Goal: Task Accomplishment & Management: Manage account settings

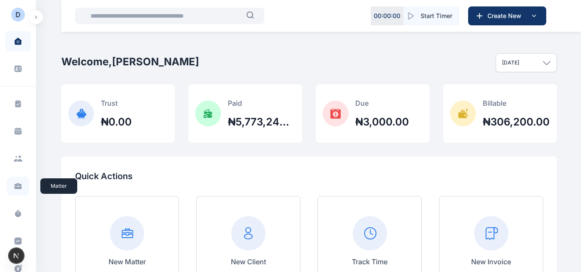
click at [16, 189] on icon at bounding box center [18, 185] width 9 height 9
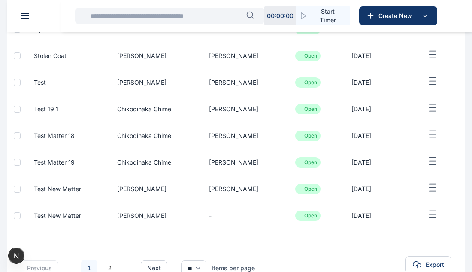
scroll to position [186, 0]
click at [430, 216] on icon "button" at bounding box center [432, 213] width 10 height 11
click at [415, 223] on span "Edit" at bounding box center [418, 223] width 11 height 9
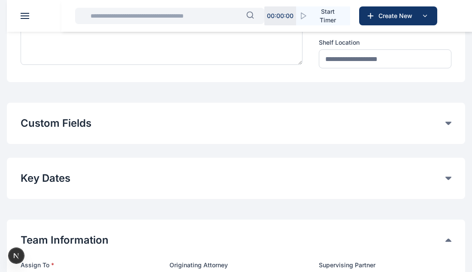
scroll to position [157, 0]
click at [305, 124] on button "Custom Fields" at bounding box center [233, 123] width 425 height 14
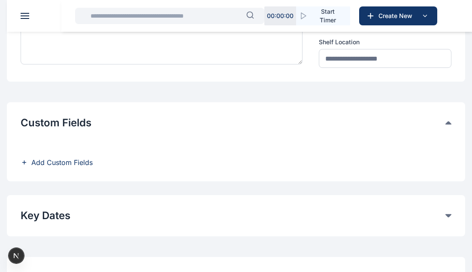
click at [75, 163] on span "Add Custom Fields" at bounding box center [61, 162] width 61 height 10
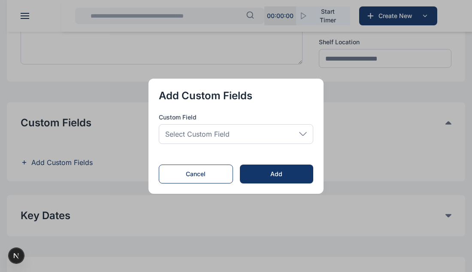
click at [246, 134] on div "Select Custom Field" at bounding box center [236, 134] width 154 height 20
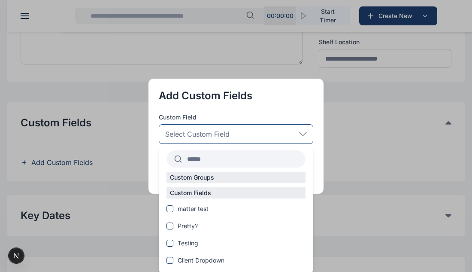
scroll to position [46, 0]
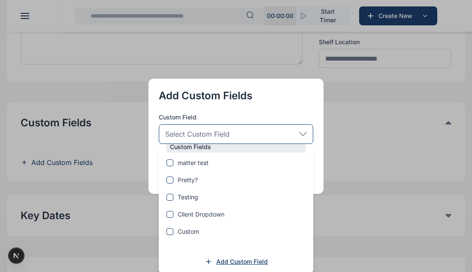
click at [247, 264] on span "Add Custom Field" at bounding box center [241, 261] width 51 height 9
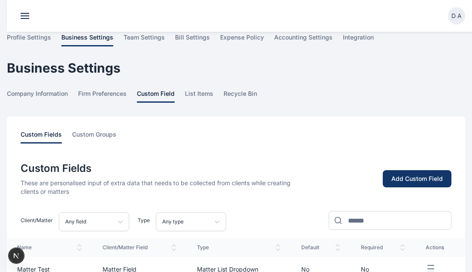
click at [396, 172] on button "Add Custom Field" at bounding box center [417, 179] width 69 height 18
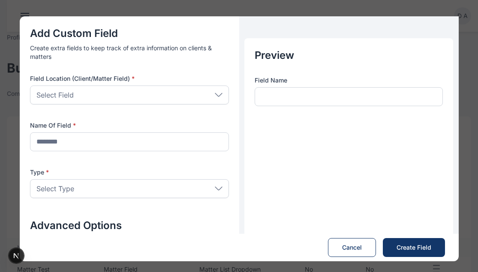
click at [154, 92] on div "Select Field" at bounding box center [129, 94] width 199 height 19
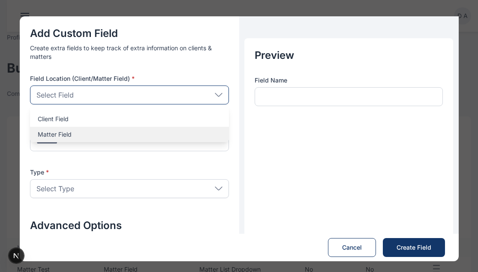
click at [124, 135] on p "Matter Field" at bounding box center [130, 134] width 184 height 9
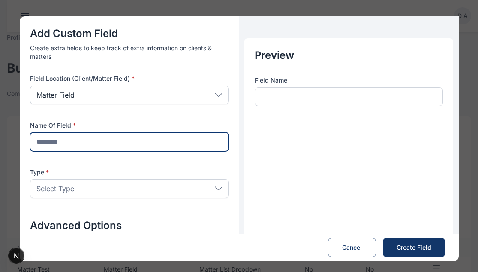
click at [124, 145] on input "text" at bounding box center [129, 141] width 199 height 19
type input "*"
click at [133, 142] on input "text" at bounding box center [129, 141] width 199 height 19
type input "********"
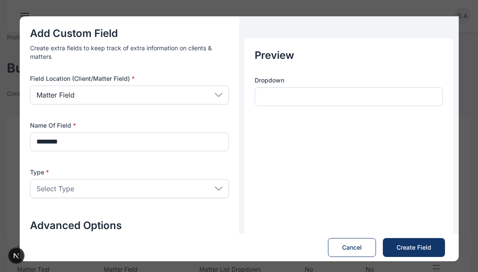
click at [127, 193] on div "Select Type" at bounding box center [129, 188] width 199 height 19
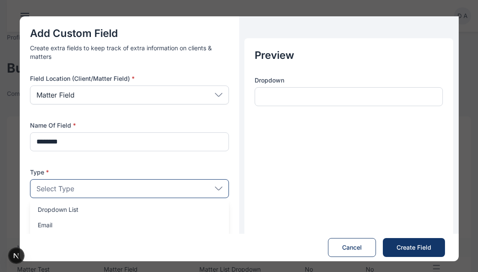
scroll to position [35, 0]
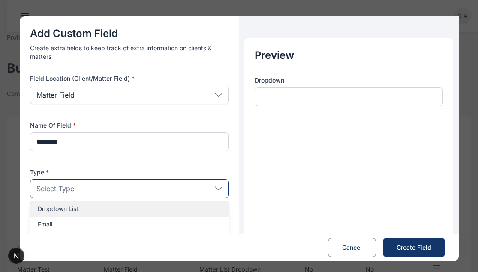
click at [71, 210] on p "Dropdown List" at bounding box center [130, 208] width 184 height 9
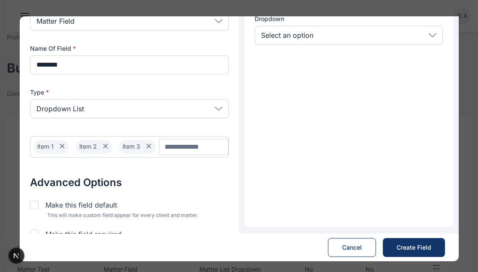
scroll to position [71, 0]
click at [175, 145] on input "Chip Input" at bounding box center [193, 146] width 69 height 16
type input "*****"
click at [188, 143] on icon at bounding box center [189, 145] width 10 height 10
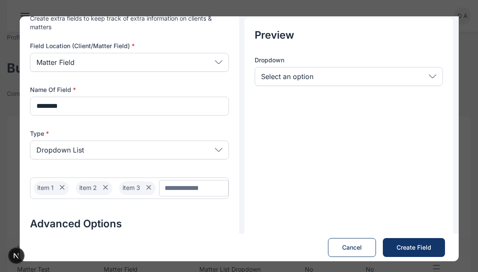
scroll to position [29, 0]
click at [400, 254] on button "Create Field Save" at bounding box center [414, 247] width 62 height 19
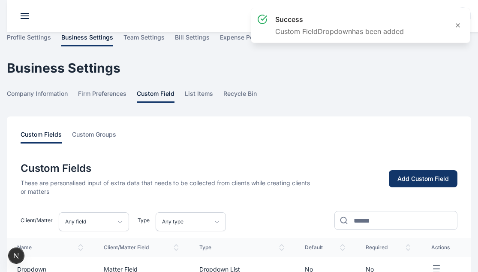
click at [431, 181] on div "Add Custom Field" at bounding box center [423, 178] width 51 height 9
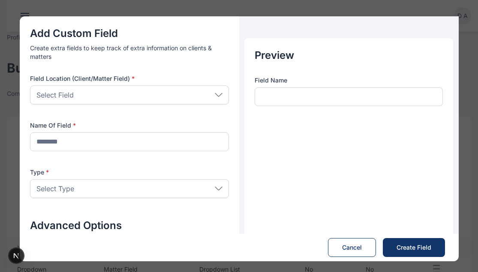
click at [198, 95] on div "Select Field" at bounding box center [129, 94] width 199 height 19
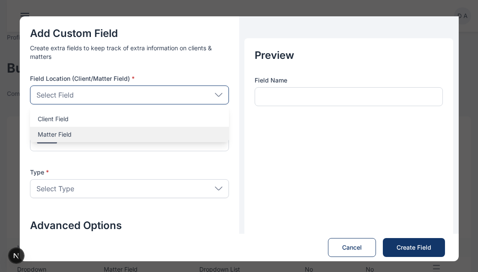
click at [141, 135] on p "Matter Field" at bounding box center [130, 134] width 184 height 9
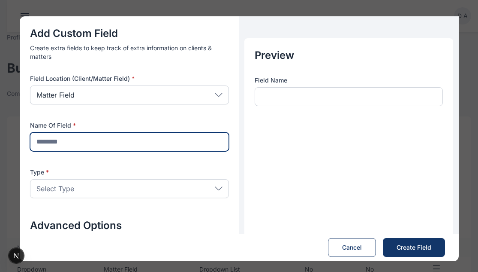
click at [128, 144] on input "text" at bounding box center [129, 141] width 199 height 19
type input "*********"
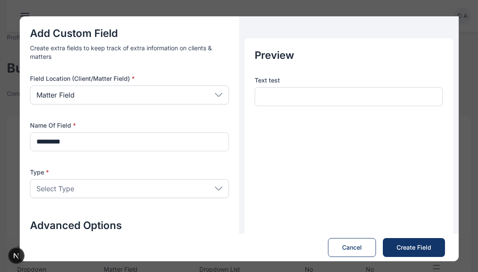
click at [134, 189] on div "Select Type" at bounding box center [129, 188] width 199 height 19
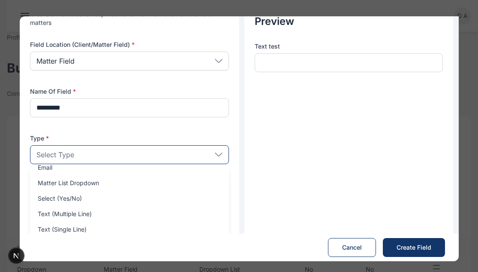
scroll to position [35, 0]
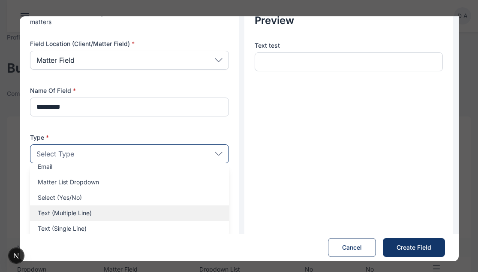
click at [100, 210] on p "Text (Multiple Line)" at bounding box center [130, 212] width 184 height 9
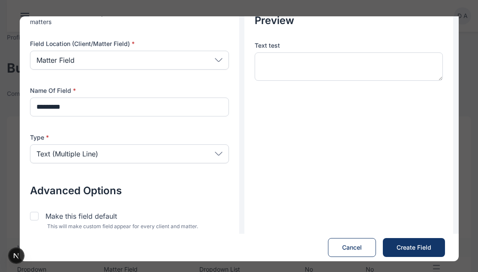
scroll to position [76, 0]
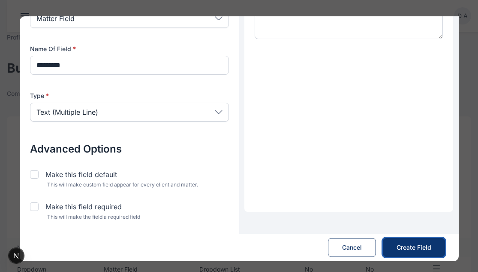
click at [406, 241] on button "Create Field Save" at bounding box center [414, 247] width 62 height 19
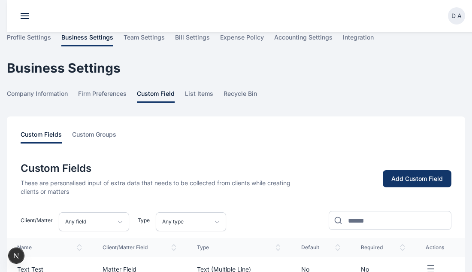
click at [405, 176] on div "Add Custom Field" at bounding box center [416, 178] width 51 height 9
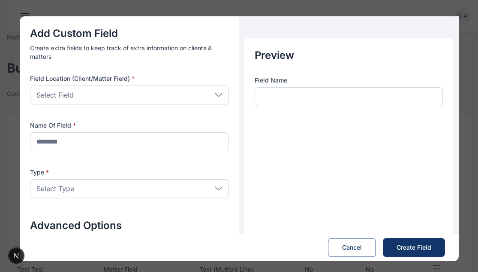
click at [199, 90] on div "Select Field" at bounding box center [129, 94] width 199 height 19
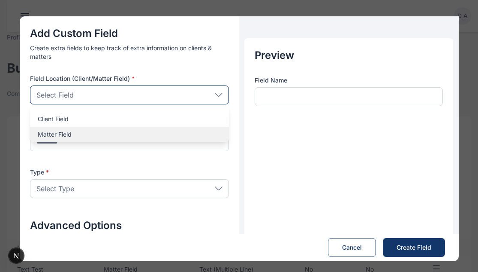
click at [98, 138] on p "Matter Field" at bounding box center [130, 134] width 184 height 9
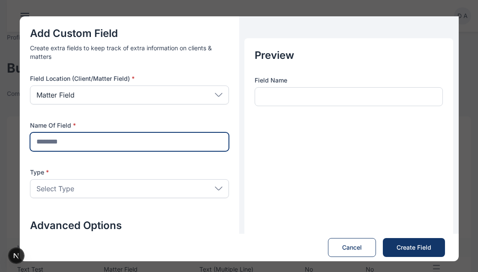
click at [94, 141] on input "text" at bounding box center [129, 141] width 199 height 19
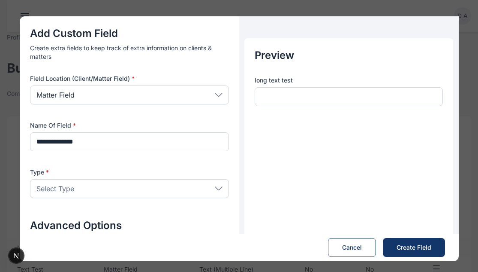
click at [113, 185] on div "Select Type" at bounding box center [129, 188] width 199 height 19
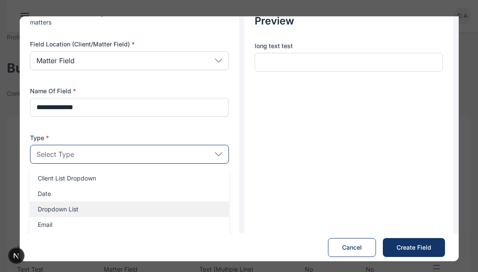
scroll to position [57, 0]
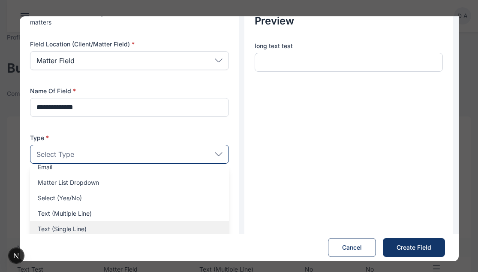
click at [129, 226] on p "Text (Single Line)" at bounding box center [130, 228] width 184 height 9
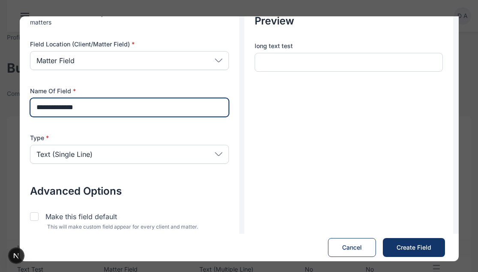
click at [40, 109] on input "**********" at bounding box center [129, 107] width 199 height 19
type input "**********"
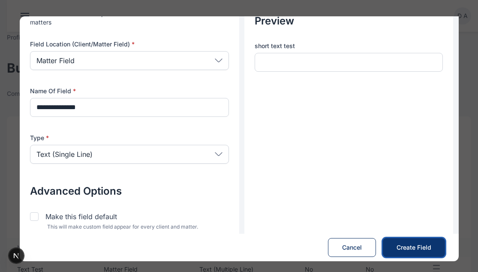
click at [423, 247] on span "Create Field" at bounding box center [414, 247] width 35 height 9
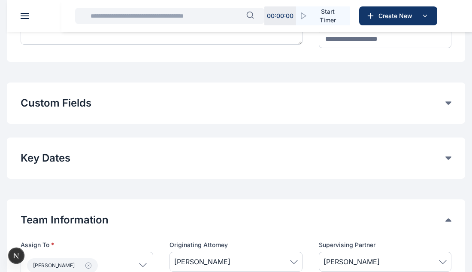
scroll to position [178, 0]
click at [147, 97] on button "Custom Fields" at bounding box center [233, 102] width 425 height 14
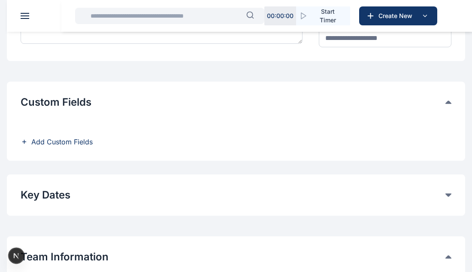
click at [76, 139] on span "Add Custom Fields" at bounding box center [61, 141] width 61 height 10
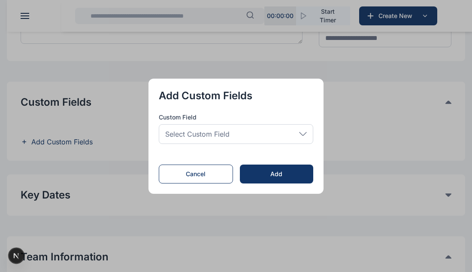
click at [198, 135] on span "Select Custom Field" at bounding box center [197, 134] width 64 height 10
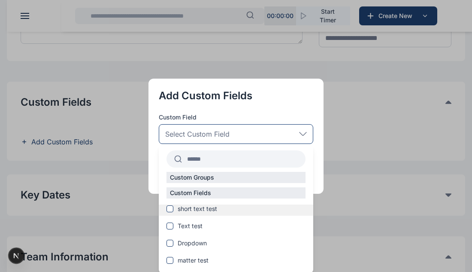
click at [200, 207] on span "short text test" at bounding box center [197, 208] width 39 height 9
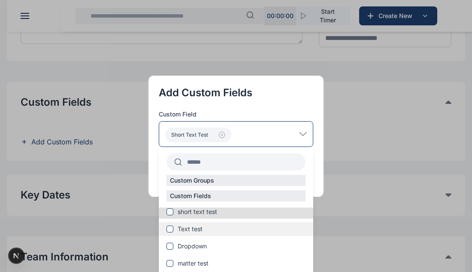
click at [192, 230] on span "Text test" at bounding box center [190, 228] width 25 height 9
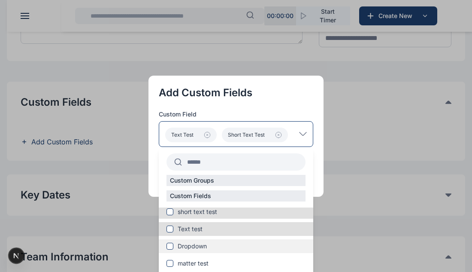
click at [187, 248] on span "Dropdown" at bounding box center [192, 246] width 29 height 9
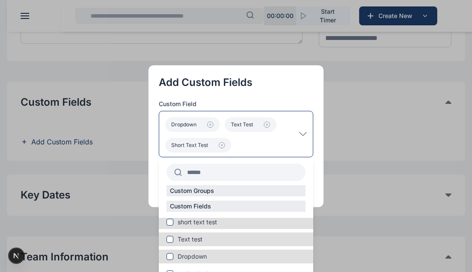
click at [275, 144] on p "Dropdown Text test short text test" at bounding box center [232, 133] width 134 height 37
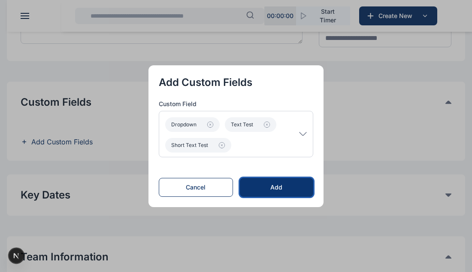
click at [285, 190] on div "Add" at bounding box center [277, 187] width 46 height 9
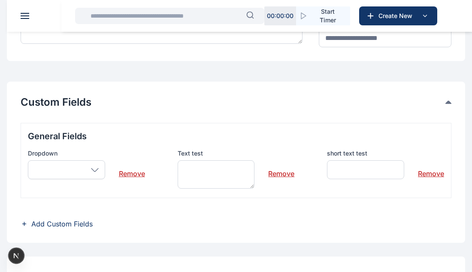
click at [60, 169] on div at bounding box center [66, 169] width 77 height 19
click at [89, 170] on div at bounding box center [66, 169] width 77 height 19
click at [222, 177] on textarea at bounding box center [216, 174] width 77 height 28
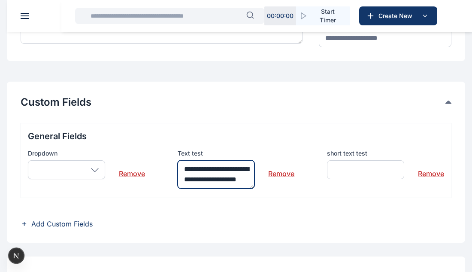
scroll to position [16, 0]
type textarea "**********"
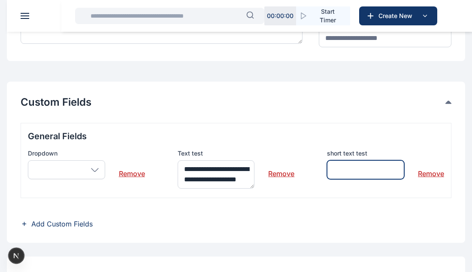
click at [371, 171] on input "text" at bounding box center [365, 169] width 77 height 19
type input "********"
click at [84, 172] on div at bounding box center [66, 169] width 77 height 19
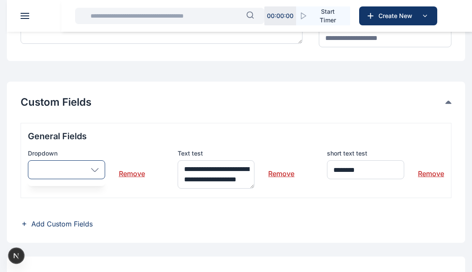
click at [84, 169] on div at bounding box center [66, 169] width 77 height 19
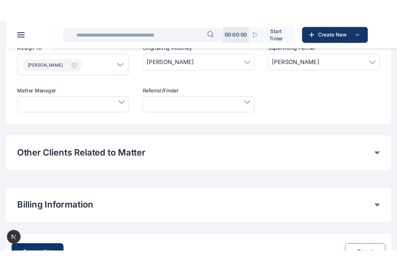
scroll to position [545, 0]
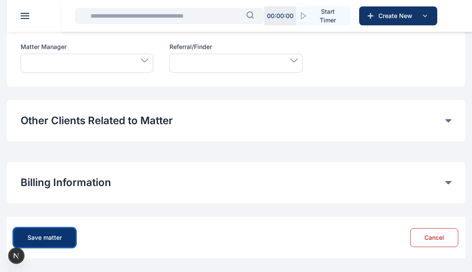
click at [33, 239] on div "Save matter" at bounding box center [44, 237] width 34 height 9
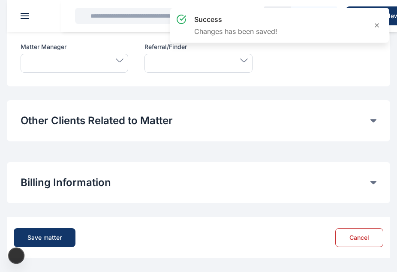
scroll to position [17, 0]
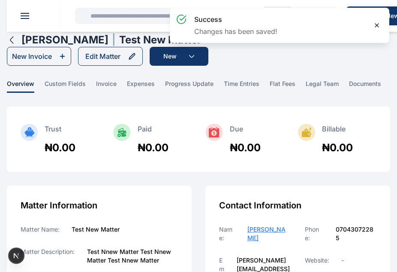
click at [374, 24] on icon at bounding box center [377, 25] width 7 height 7
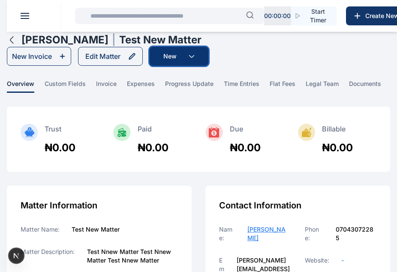
click at [173, 60] on button "New" at bounding box center [179, 56] width 59 height 19
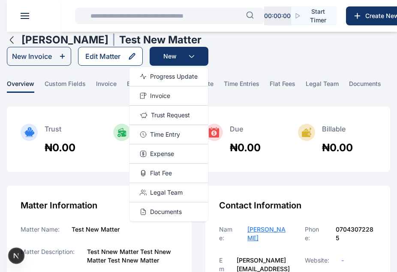
click at [120, 60] on div "Edit Matter" at bounding box center [102, 56] width 35 height 10
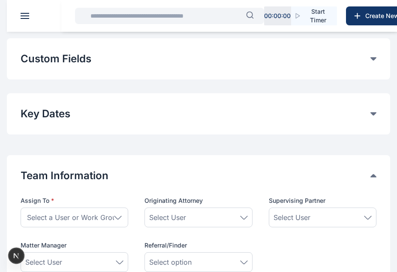
scroll to position [222, 0]
type input "**********"
type textarea "**********"
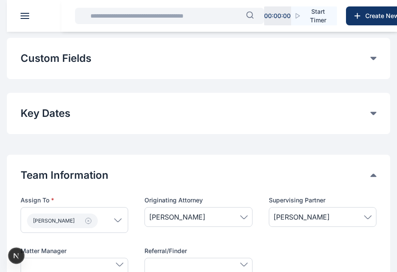
click at [214, 63] on button "Custom Fields" at bounding box center [196, 58] width 350 height 14
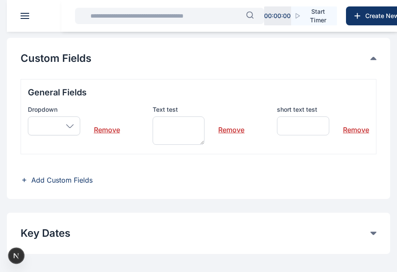
click at [100, 128] on link "Remove" at bounding box center [107, 126] width 26 height 17
click at [69, 186] on div "Custom Fields General Fields Text test Remove short text test Remove Add Custom…" at bounding box center [198, 118] width 383 height 161
click at [64, 178] on span "Add Custom Fields" at bounding box center [61, 180] width 61 height 10
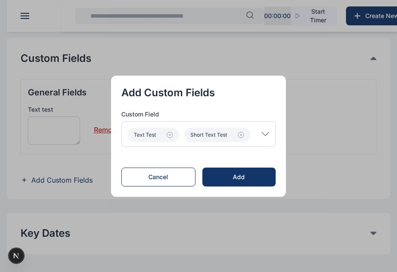
click at [266, 130] on div "Text test short text test" at bounding box center [198, 134] width 154 height 26
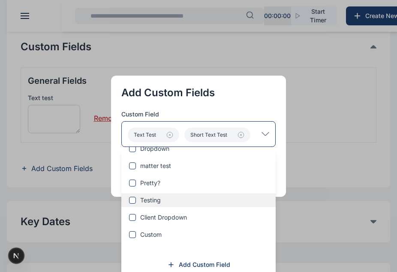
scroll to position [235, 0]
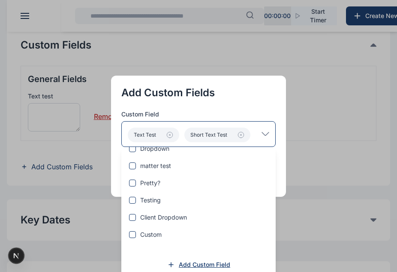
click at [208, 261] on span "Add Custom Field" at bounding box center [204, 264] width 51 height 9
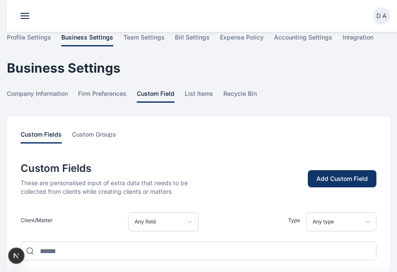
click at [323, 180] on div "Add Custom Field" at bounding box center [342, 178] width 51 height 9
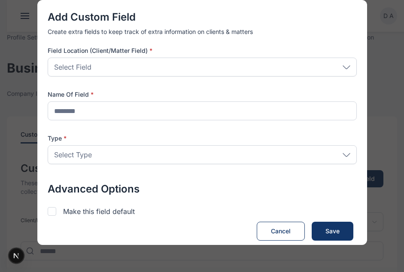
click at [272, 66] on div "Select Field" at bounding box center [202, 66] width 309 height 19
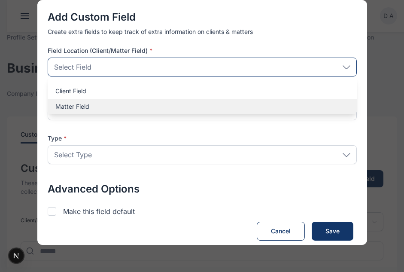
click at [172, 108] on p "Matter Field" at bounding box center [201, 106] width 293 height 9
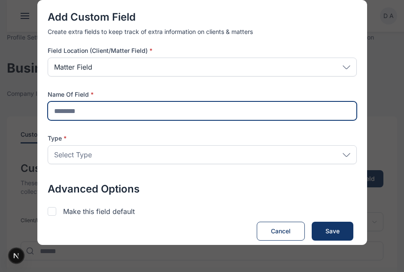
click at [158, 108] on input "text" at bounding box center [202, 110] width 309 height 19
type input "*********"
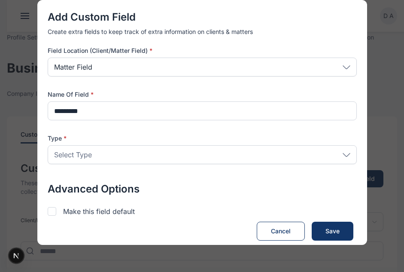
click at [156, 147] on div "Select Type" at bounding box center [202, 154] width 309 height 19
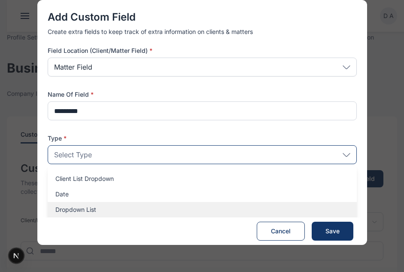
click at [101, 206] on p "Dropdown List" at bounding box center [201, 209] width 293 height 9
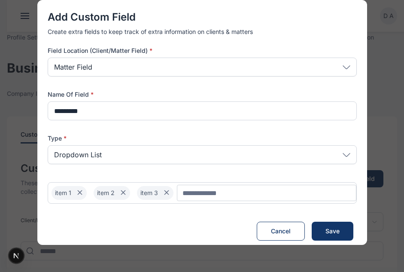
click at [195, 193] on input "Chip Input" at bounding box center [266, 192] width 179 height 16
type input "****"
click at [168, 193] on icon at bounding box center [166, 192] width 10 height 10
click at [192, 192] on input "Chip Input" at bounding box center [244, 192] width 223 height 16
click at [184, 194] on input "Chip Input" at bounding box center [244, 192] width 223 height 16
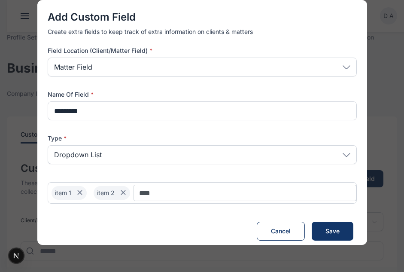
type input "****"
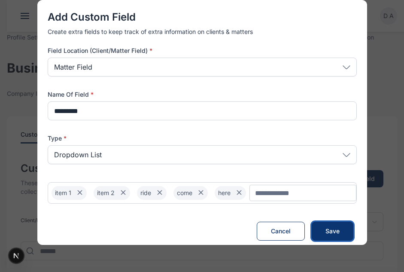
click at [322, 233] on button "Create Field Save" at bounding box center [332, 230] width 42 height 19
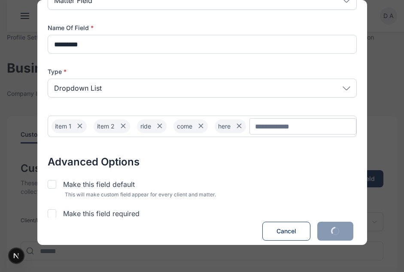
scroll to position [69, 0]
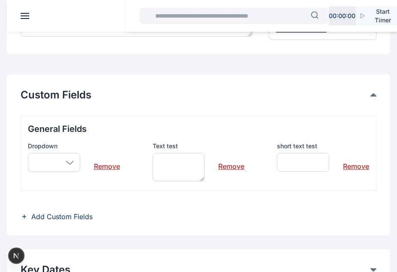
scroll to position [187, 0]
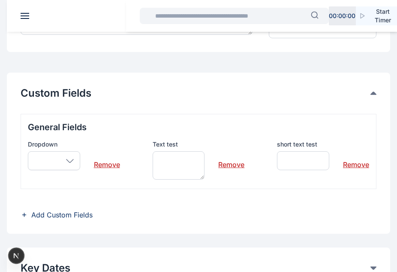
click at [57, 154] on div at bounding box center [54, 160] width 52 height 19
click at [71, 157] on div at bounding box center [54, 160] width 52 height 19
click at [79, 215] on span "Add Custom Fields" at bounding box center [61, 214] width 61 height 10
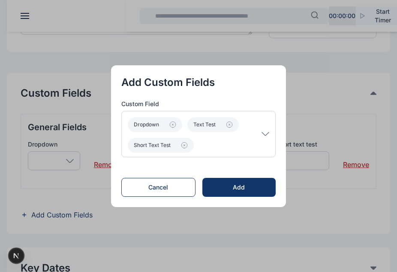
click at [223, 138] on p "Dropdown Text test short text test" at bounding box center [195, 133] width 134 height 37
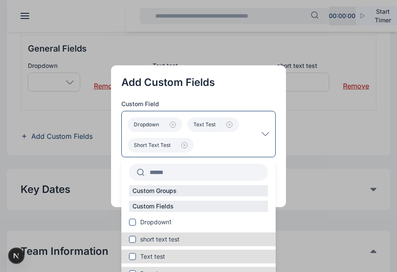
scroll to position [266, 0]
click at [154, 226] on div "Dropdown1" at bounding box center [198, 222] width 154 height 11
click at [135, 220] on span at bounding box center [132, 221] width 7 height 7
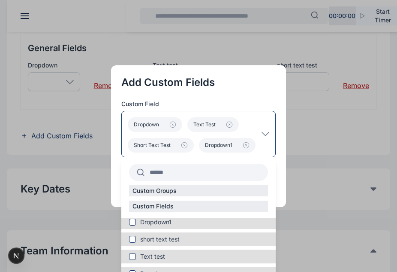
click at [267, 128] on div "Dropdown Text test short text test Dropdown1" at bounding box center [198, 134] width 154 height 46
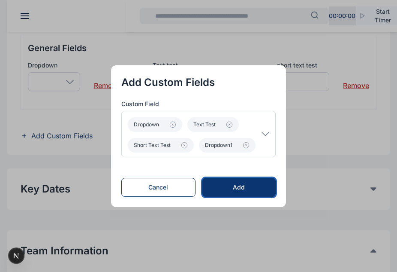
click at [257, 182] on button "Add" at bounding box center [238, 187] width 73 height 19
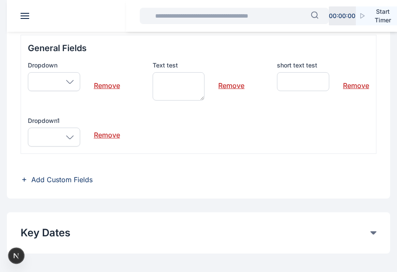
click at [74, 135] on div at bounding box center [54, 136] width 52 height 19
click at [70, 82] on icon at bounding box center [70, 82] width 8 height 4
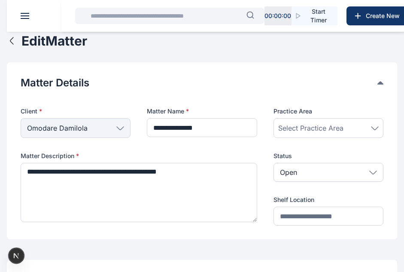
type input "**********"
type textarea "**********"
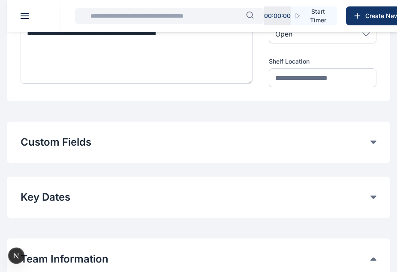
scroll to position [139, 0]
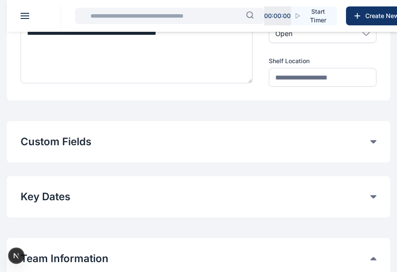
click at [174, 145] on button "Custom Fields" at bounding box center [196, 142] width 350 height 14
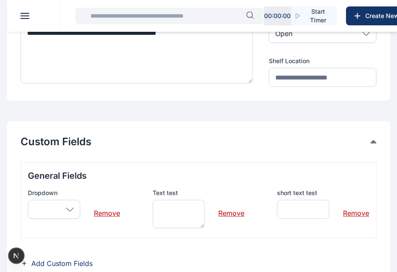
click at [74, 205] on div at bounding box center [54, 208] width 52 height 19
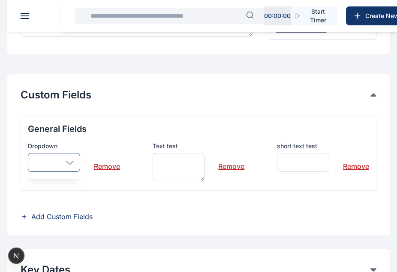
scroll to position [187, 0]
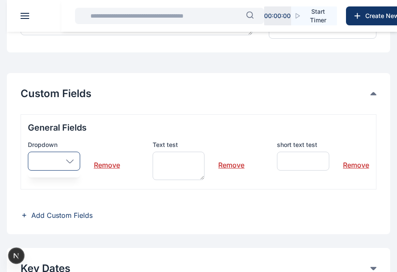
click at [58, 163] on div at bounding box center [54, 160] width 52 height 19
click at [67, 212] on span "Add Custom Fields" at bounding box center [61, 215] width 61 height 10
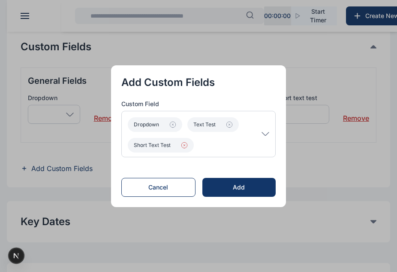
scroll to position [235, 0]
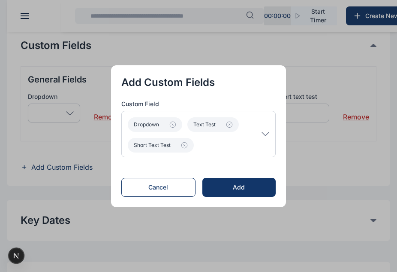
click at [240, 133] on p "Dropdown Text test short text test" at bounding box center [195, 133] width 134 height 37
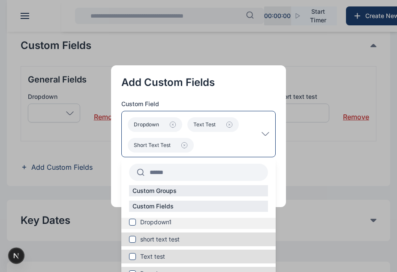
click at [156, 223] on span "Dropdown1" at bounding box center [155, 221] width 31 height 9
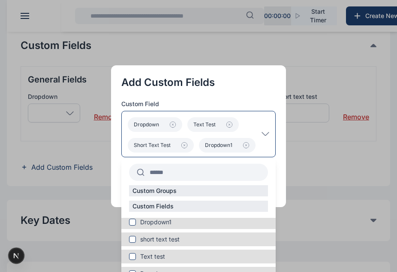
click at [269, 145] on div "Dropdown Text test short text test Dropdown1" at bounding box center [198, 134] width 154 height 46
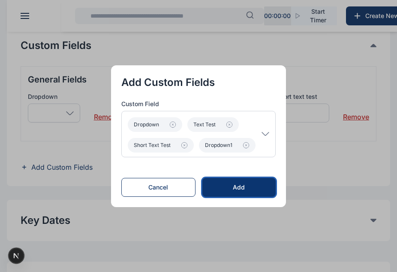
click at [214, 185] on button "Add" at bounding box center [238, 187] width 73 height 19
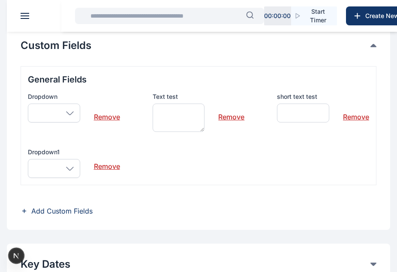
click at [60, 161] on div at bounding box center [54, 168] width 52 height 19
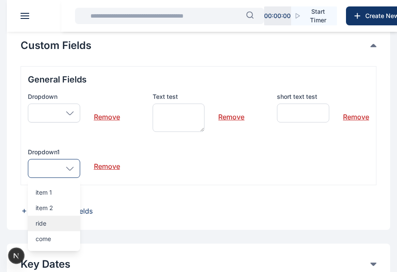
scroll to position [11, 0]
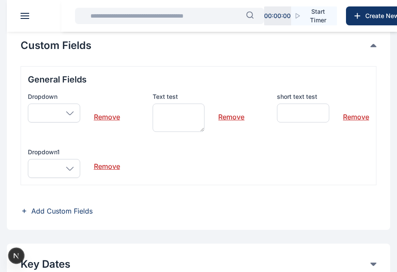
click at [56, 103] on div "Dropdown" at bounding box center [54, 107] width 52 height 30
click at [60, 109] on div at bounding box center [54, 112] width 52 height 19
click at [105, 114] on link "Remove" at bounding box center [107, 113] width 26 height 17
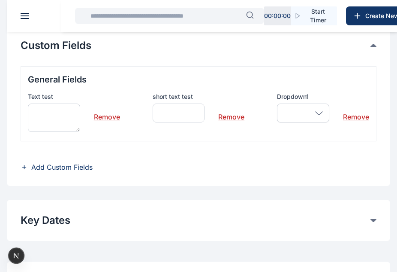
click at [81, 168] on span "Add Custom Fields" at bounding box center [61, 167] width 61 height 10
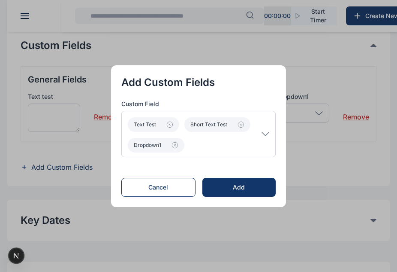
click at [240, 139] on p "Text test short text test Dropdown1" at bounding box center [195, 133] width 134 height 37
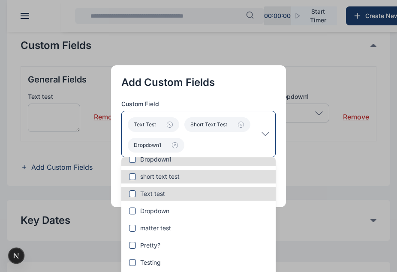
scroll to position [63, 0]
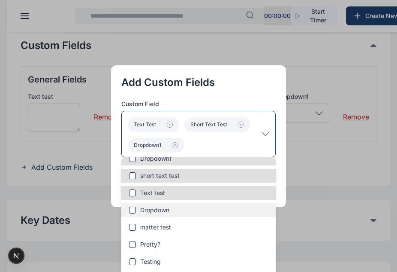
click at [160, 205] on div "Dropdown" at bounding box center [198, 210] width 154 height 14
click at [161, 208] on span "Dropdown" at bounding box center [154, 209] width 29 height 9
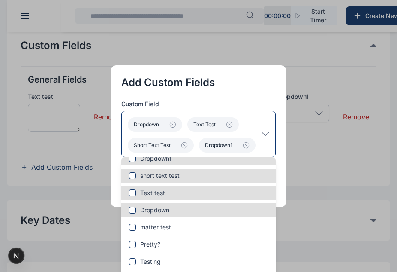
click at [269, 134] on icon at bounding box center [266, 134] width 8 height 4
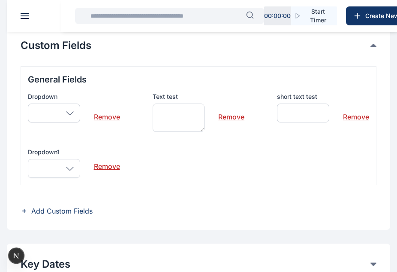
click at [70, 109] on div at bounding box center [54, 112] width 52 height 19
click at [60, 118] on div at bounding box center [54, 112] width 52 height 19
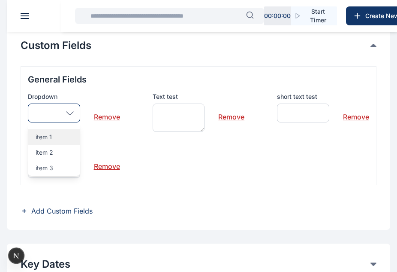
click at [62, 136] on p "item 1" at bounding box center [54, 137] width 37 height 9
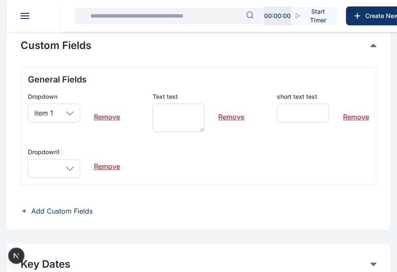
click at [71, 163] on div at bounding box center [54, 168] width 52 height 19
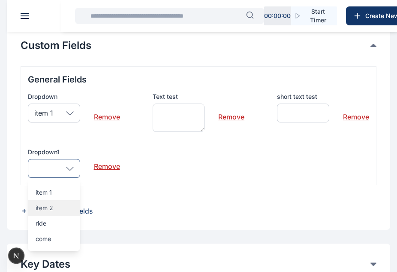
click at [53, 214] on div "item 2" at bounding box center [54, 207] width 52 height 15
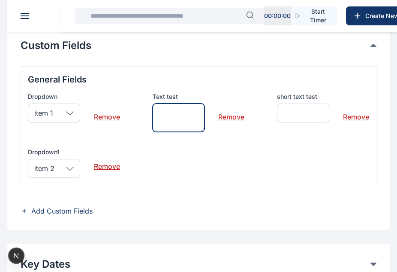
click at [169, 121] on textarea at bounding box center [179, 117] width 52 height 28
type textarea "*****"
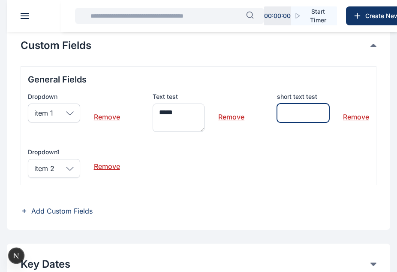
click at [298, 109] on input "text" at bounding box center [303, 112] width 52 height 19
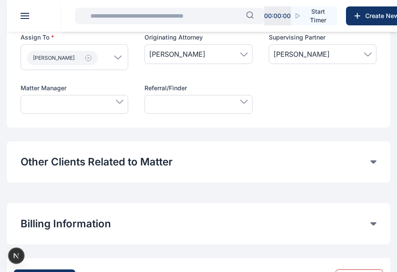
scroll to position [589, 0]
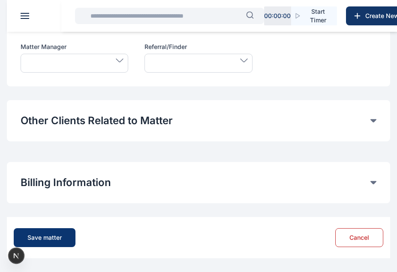
type input "*****"
click at [55, 235] on div "Save matter" at bounding box center [44, 237] width 34 height 9
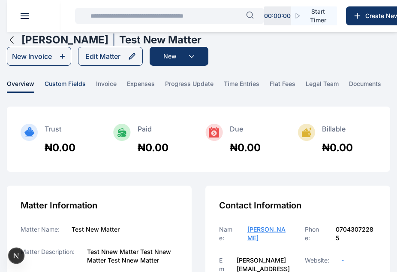
click at [60, 80] on span "custom fields" at bounding box center [65, 85] width 41 height 13
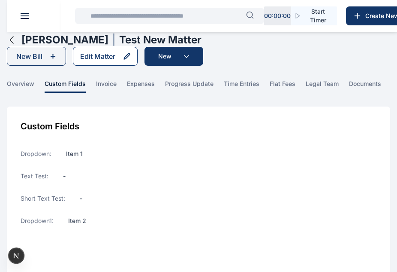
click at [129, 58] on icon at bounding box center [127, 56] width 7 height 7
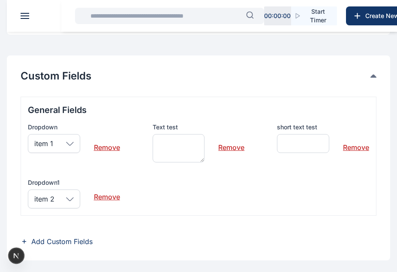
scroll to position [205, 0]
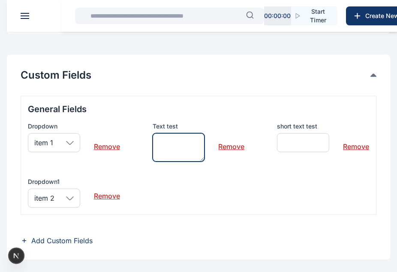
click at [179, 145] on textarea at bounding box center [179, 147] width 52 height 28
type textarea "**********"
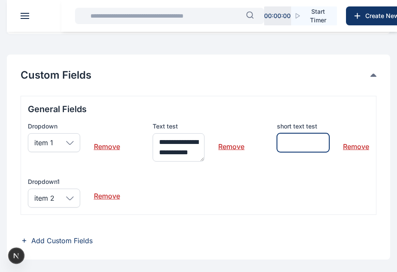
click at [297, 141] on input "text" at bounding box center [303, 142] width 52 height 19
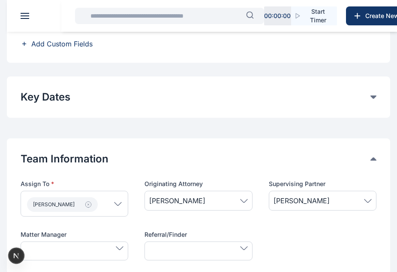
scroll to position [589, 0]
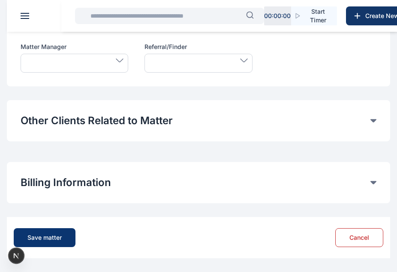
type input "**********"
click at [63, 232] on button "Save matter" at bounding box center [45, 237] width 62 height 19
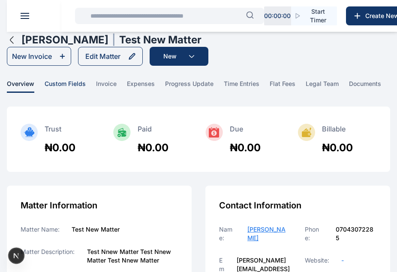
click at [69, 83] on span "custom fields" at bounding box center [65, 85] width 41 height 13
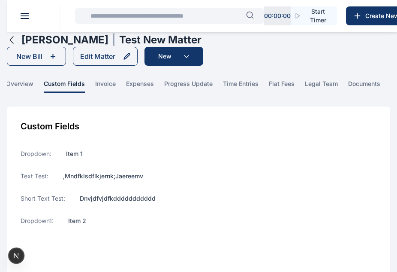
click at [36, 77] on main "D A D A Daniel Adekoya Dhaniel Dashboard dashboard Conflict-Check conflict chec…" at bounding box center [198, 222] width 397 height 444
click at [91, 60] on div "Edit Matter" at bounding box center [97, 56] width 35 height 10
click at [95, 54] on div "Edit Matter" at bounding box center [97, 56] width 35 height 10
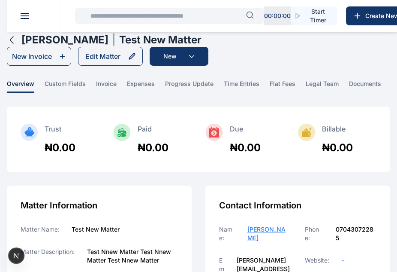
click at [10, 42] on icon "button" at bounding box center [12, 40] width 10 height 10
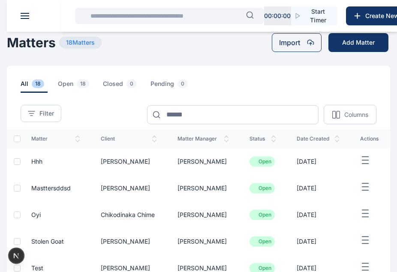
click at [258, 93] on div "Filter Matter Manager Select User Status Select Status Open Pending Closed Appl…" at bounding box center [198, 108] width 383 height 31
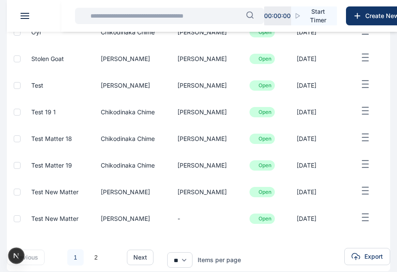
scroll to position [182, 0]
click at [38, 136] on span "Test Matter 18" at bounding box center [51, 138] width 41 height 7
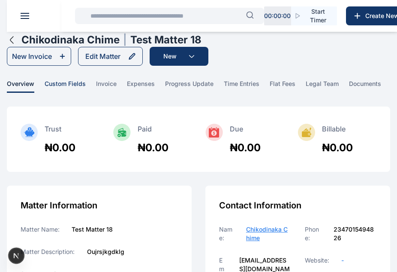
click at [68, 87] on span "custom fields" at bounding box center [65, 85] width 41 height 13
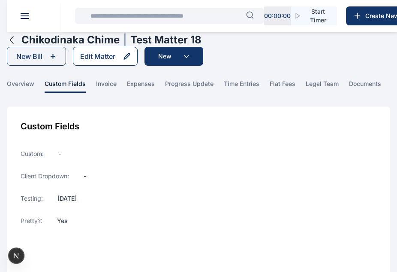
click at [109, 55] on div "Edit Matter" at bounding box center [97, 56] width 35 height 10
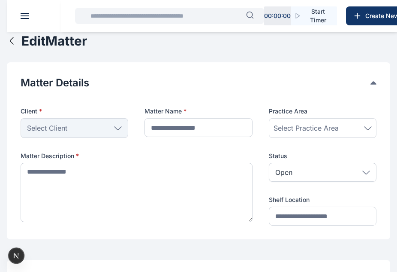
type input "**********"
type textarea "**********"
click at [13, 37] on icon "button" at bounding box center [12, 41] width 10 height 10
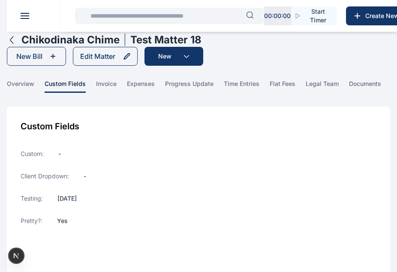
click at [11, 40] on icon "button" at bounding box center [12, 40] width 10 height 10
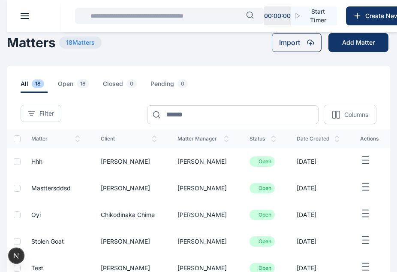
click at [363, 165] on icon "button" at bounding box center [365, 160] width 10 height 11
click at [370, 152] on td "Edit Quick Bill" at bounding box center [370, 161] width 40 height 27
click at [41, 162] on span "hhh" at bounding box center [36, 160] width 11 height 7
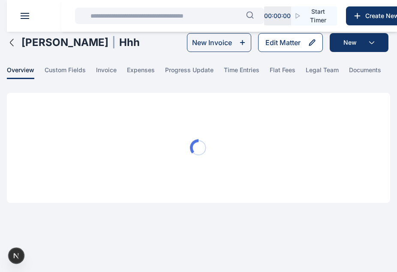
click at [299, 41] on div "Edit Matter" at bounding box center [283, 42] width 35 height 10
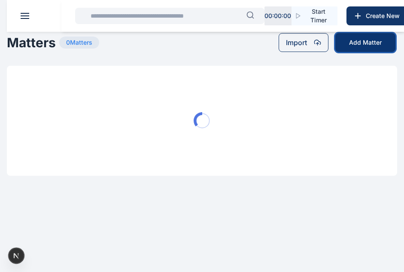
click at [368, 50] on button "Add Matter" at bounding box center [365, 42] width 60 height 19
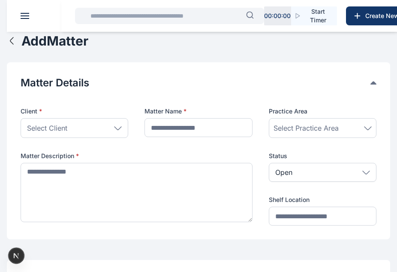
click at [119, 127] on icon at bounding box center [118, 128] width 8 height 4
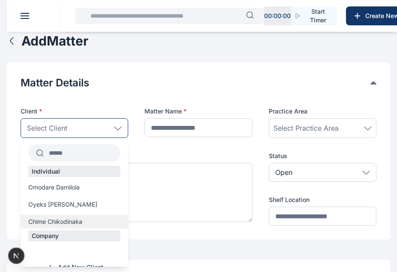
click at [65, 217] on span "Chime Chikodinaka" at bounding box center [55, 221] width 54 height 9
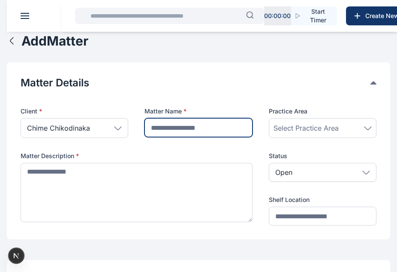
click at [202, 124] on input "text" at bounding box center [199, 127] width 108 height 19
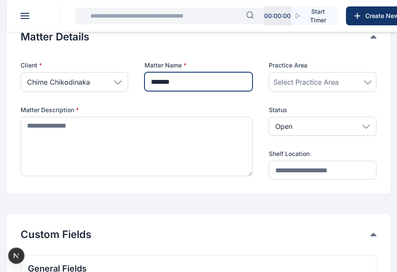
scroll to position [47, 0]
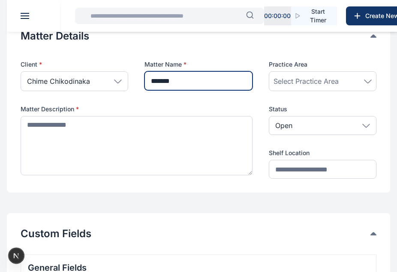
type input "*******"
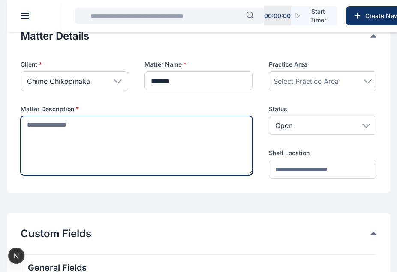
click at [157, 141] on textarea at bounding box center [137, 145] width 232 height 59
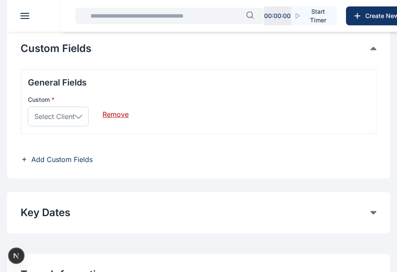
scroll to position [232, 0]
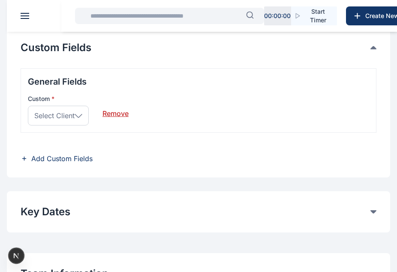
type textarea "*********"
click at [67, 112] on span "Select Client" at bounding box center [54, 115] width 40 height 10
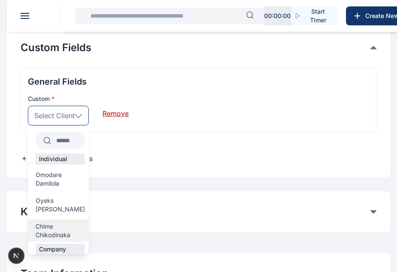
click at [52, 222] on span "Chime Chikodinaka" at bounding box center [60, 230] width 49 height 17
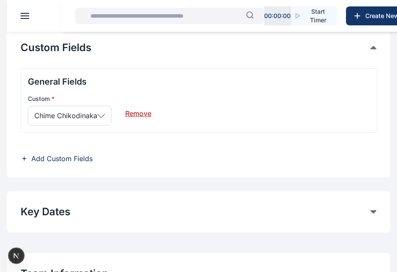
scroll to position [234, 0]
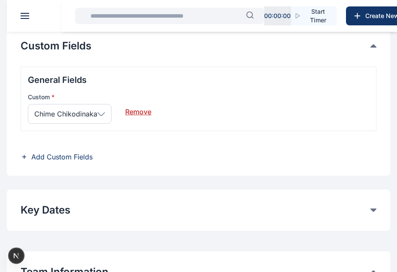
click at [75, 157] on span "Add Custom Fields" at bounding box center [61, 156] width 61 height 10
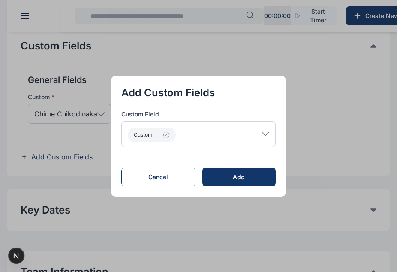
click at [247, 131] on div "Custom" at bounding box center [198, 134] width 154 height 26
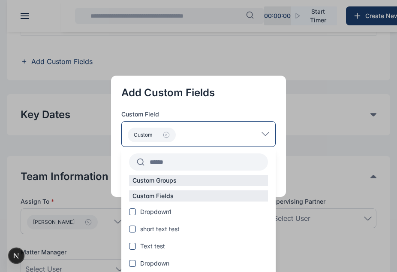
scroll to position [330, 0]
click at [136, 215] on label "Dropdown1" at bounding box center [198, 211] width 154 height 9
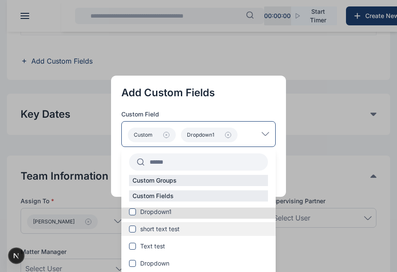
click at [133, 229] on span at bounding box center [132, 228] width 7 height 7
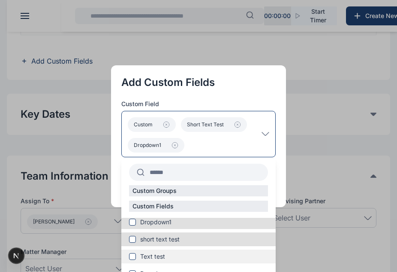
click at [136, 253] on span at bounding box center [132, 256] width 7 height 7
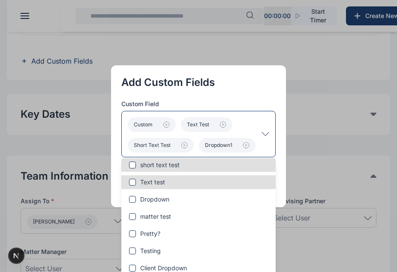
scroll to position [83, 0]
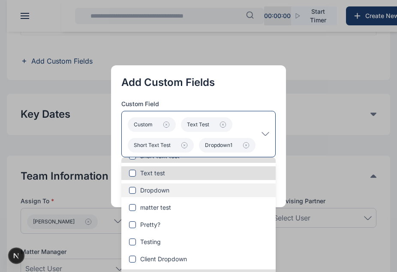
click at [136, 191] on span at bounding box center [132, 190] width 7 height 7
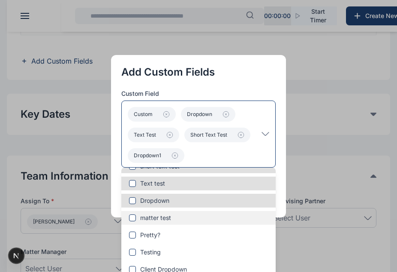
click at [136, 217] on span at bounding box center [132, 217] width 7 height 7
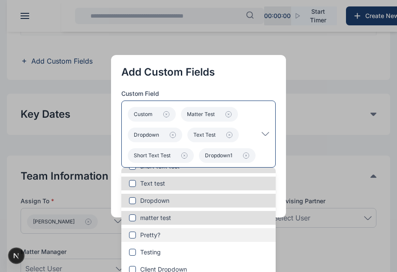
click at [136, 237] on span at bounding box center [132, 234] width 7 height 7
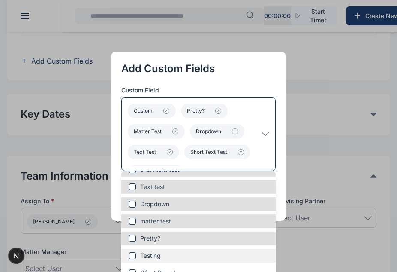
click at [136, 254] on span at bounding box center [132, 255] width 7 height 7
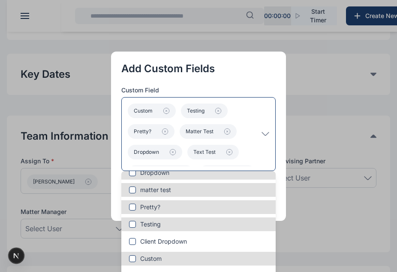
scroll to position [371, 0]
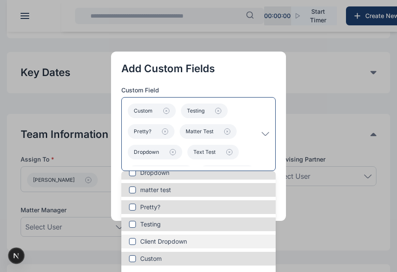
click at [136, 238] on span at bounding box center [132, 241] width 7 height 7
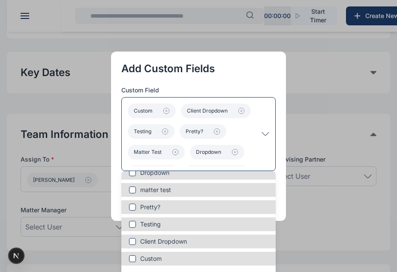
click at [271, 137] on div "Custom Client Dropdown Testing Pretty? matter test Dropdown Text test short tex…" at bounding box center [198, 134] width 154 height 74
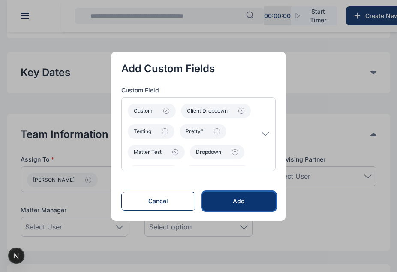
click at [253, 199] on div "Add" at bounding box center [239, 200] width 46 height 9
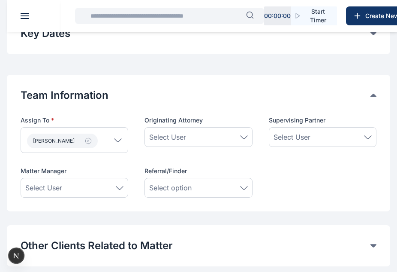
scroll to position [535, 0]
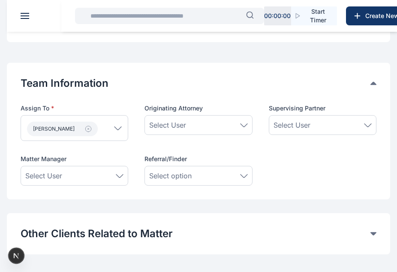
click at [179, 120] on span "Select User" at bounding box center [167, 125] width 37 height 10
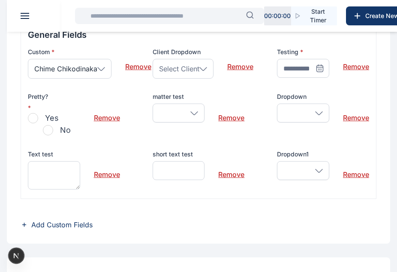
scroll to position [279, 0]
click at [198, 65] on span "Select Client" at bounding box center [179, 69] width 40 height 10
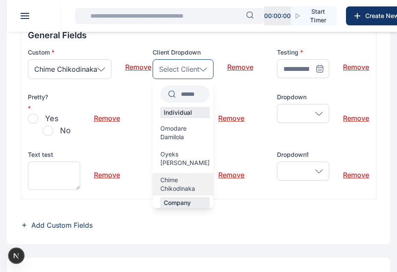
click at [177, 175] on span "Chime Chikodinaka" at bounding box center [184, 183] width 49 height 17
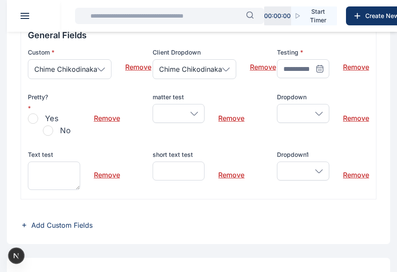
click at [317, 68] on icon at bounding box center [320, 68] width 6 height 0
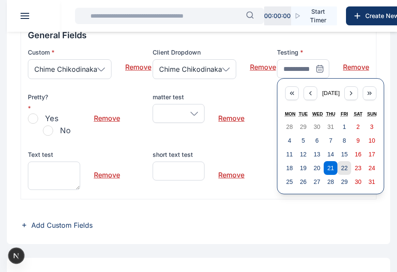
click at [345, 162] on button "22" at bounding box center [345, 168] width 14 height 14
type input "**********"
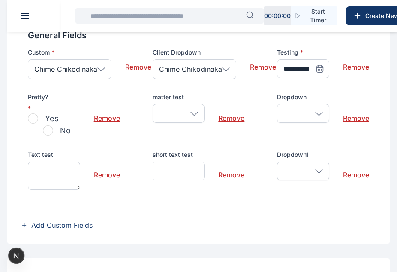
click at [30, 119] on span "button" at bounding box center [33, 118] width 10 height 10
click at [193, 122] on div at bounding box center [179, 113] width 52 height 19
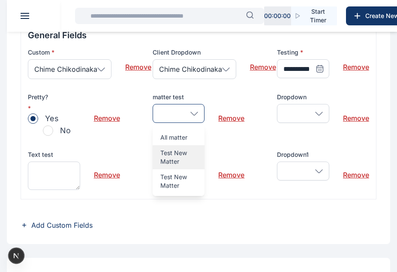
click at [189, 153] on p "Test New Matter" at bounding box center [178, 156] width 37 height 17
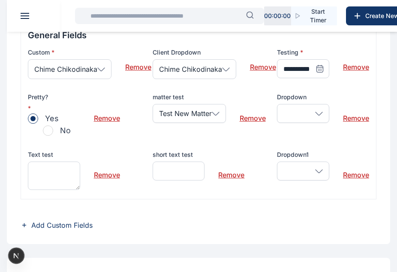
click at [310, 115] on div at bounding box center [303, 113] width 52 height 19
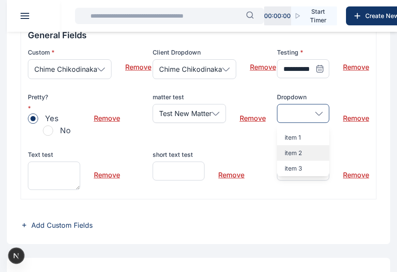
click at [308, 148] on div "item 2" at bounding box center [303, 152] width 52 height 15
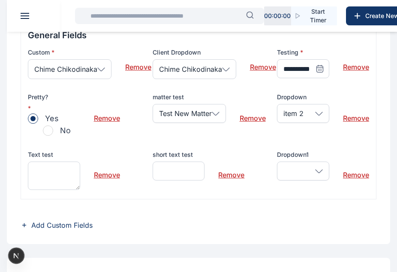
click at [56, 190] on div "Text test" at bounding box center [54, 171] width 52 height 42
click at [55, 183] on textarea at bounding box center [54, 175] width 52 height 28
type textarea "*********"
click at [189, 166] on input "text" at bounding box center [179, 170] width 52 height 19
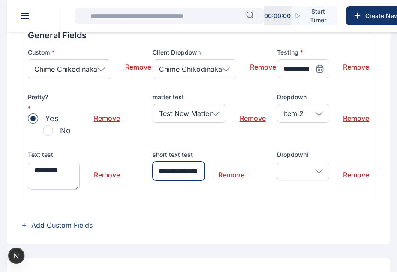
scroll to position [0, 6]
type input "**********"
click at [294, 168] on div at bounding box center [303, 170] width 52 height 19
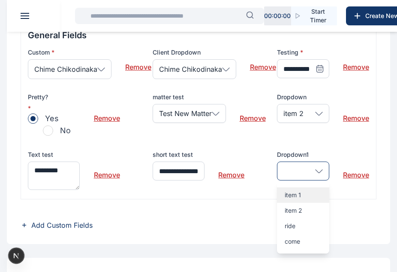
click at [294, 195] on p "item 1" at bounding box center [303, 194] width 37 height 9
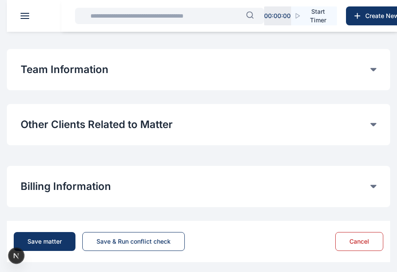
scroll to position [550, 0]
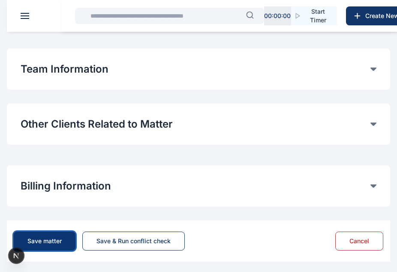
click at [68, 236] on button "Save matter" at bounding box center [45, 240] width 62 height 19
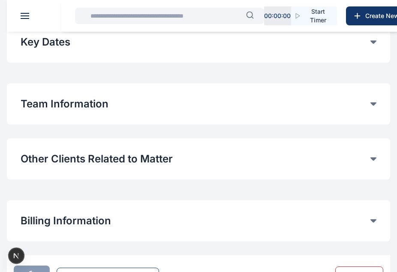
scroll to position [553, 0]
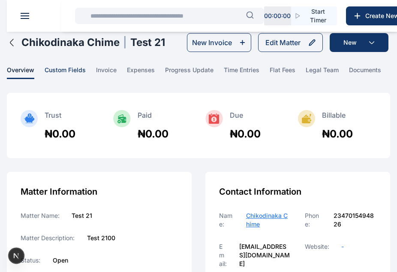
click at [70, 69] on span "custom fields" at bounding box center [65, 72] width 41 height 13
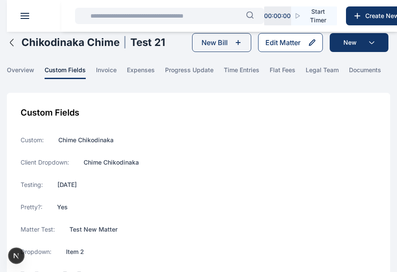
click at [285, 41] on div "Edit Matter" at bounding box center [283, 42] width 35 height 10
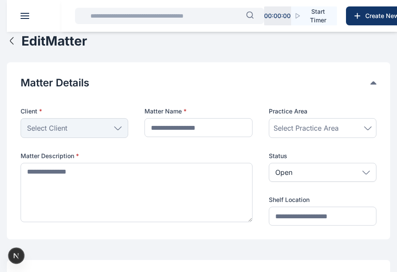
type input "*******"
type textarea "*********"
